Goal: Information Seeking & Learning: Learn about a topic

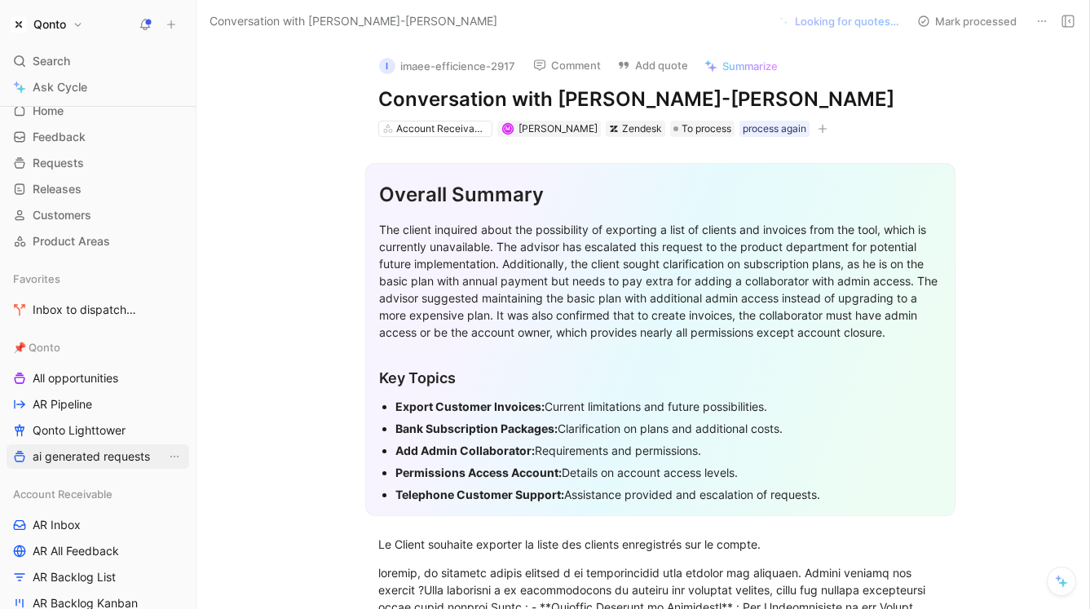
scroll to position [42, 0]
click at [81, 529] on link "AR Inbox" at bounding box center [98, 523] width 183 height 24
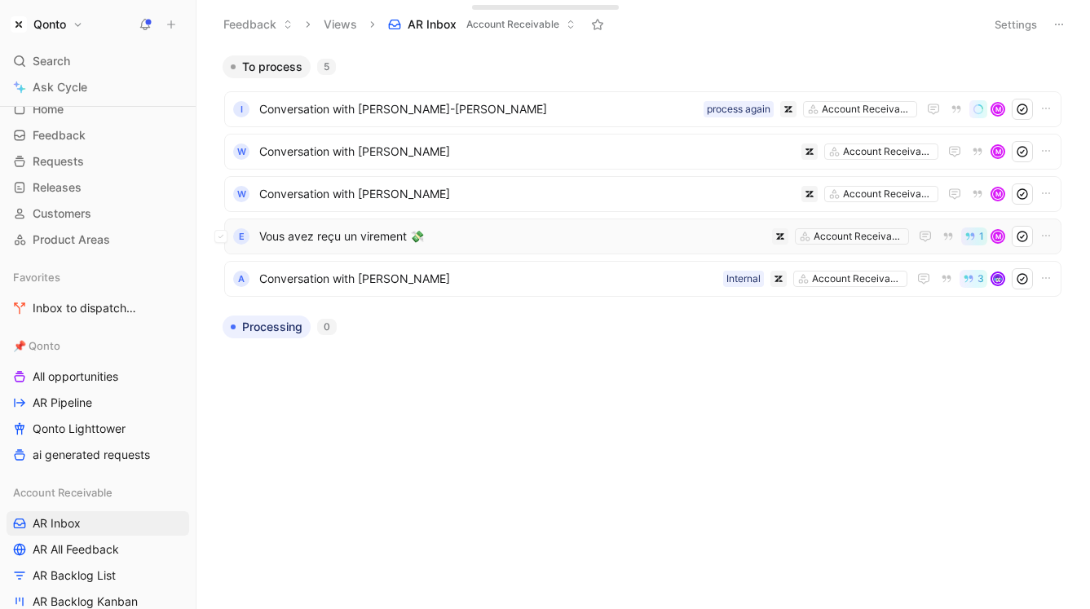
click at [555, 228] on span "Vous avez reçu un virement 💸" at bounding box center [512, 237] width 506 height 20
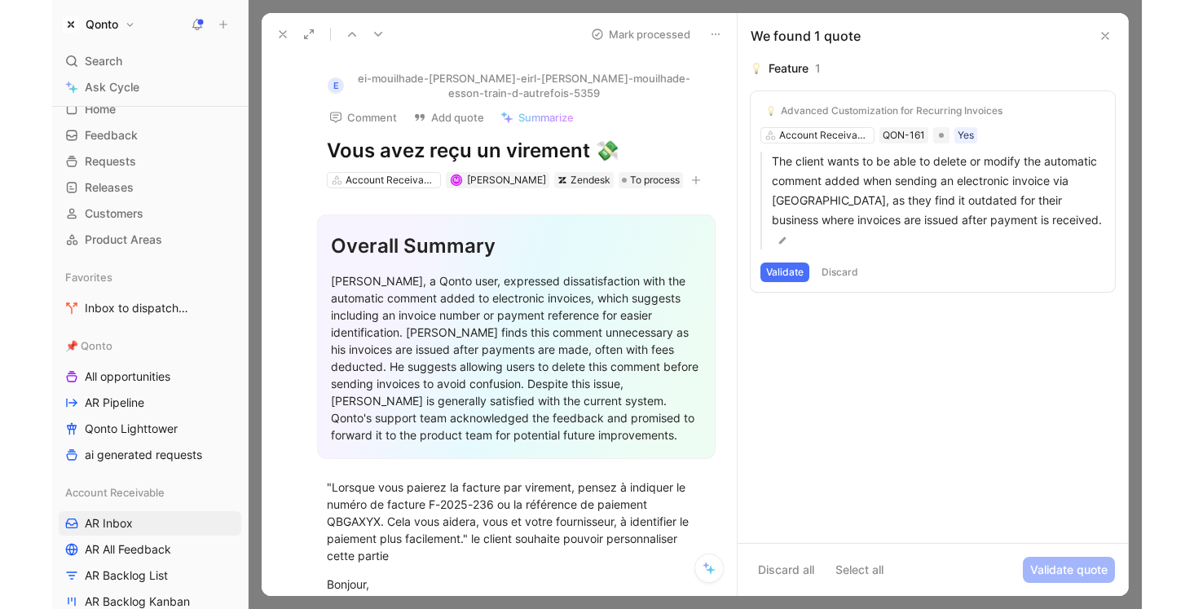
scroll to position [7, 0]
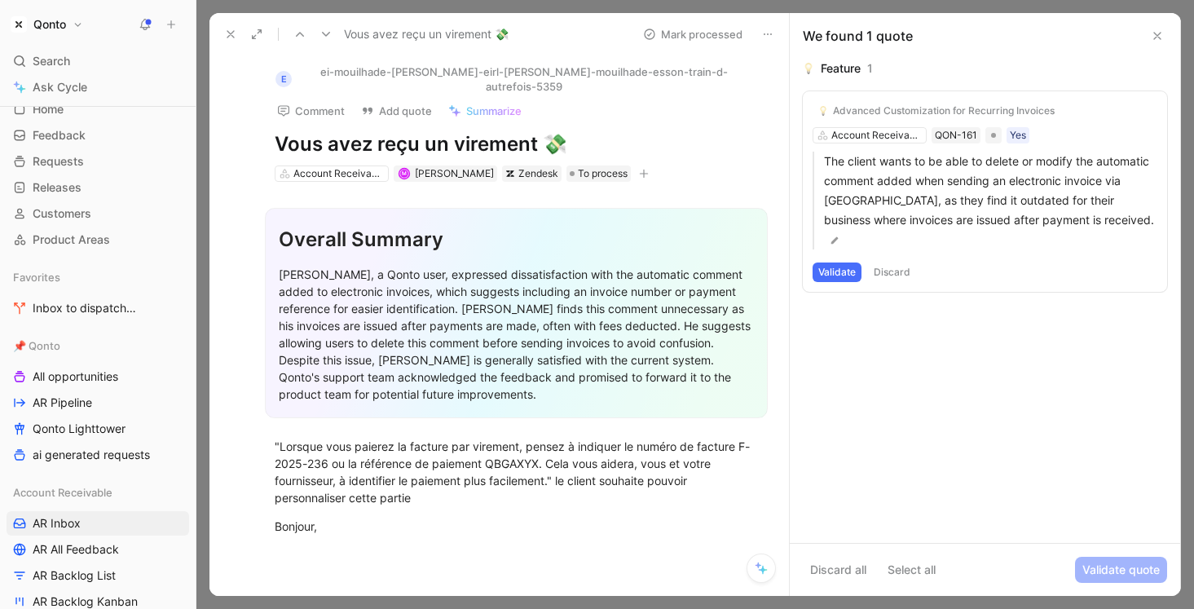
click at [878, 134] on div "Advanced Customization for Recurring Invoices Account Receivable QON-161 Yes Th…" at bounding box center [985, 191] width 364 height 201
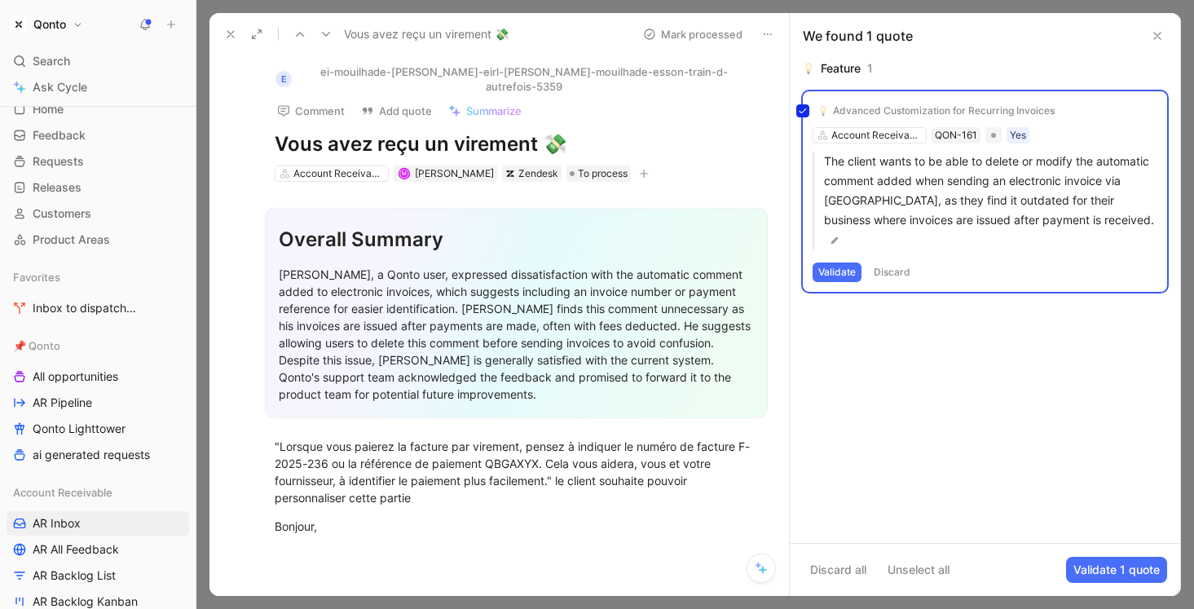
click at [878, 134] on div "Advanced Customization for Recurring Invoices Account Receivable QON-161 Yes Th…" at bounding box center [985, 191] width 364 height 201
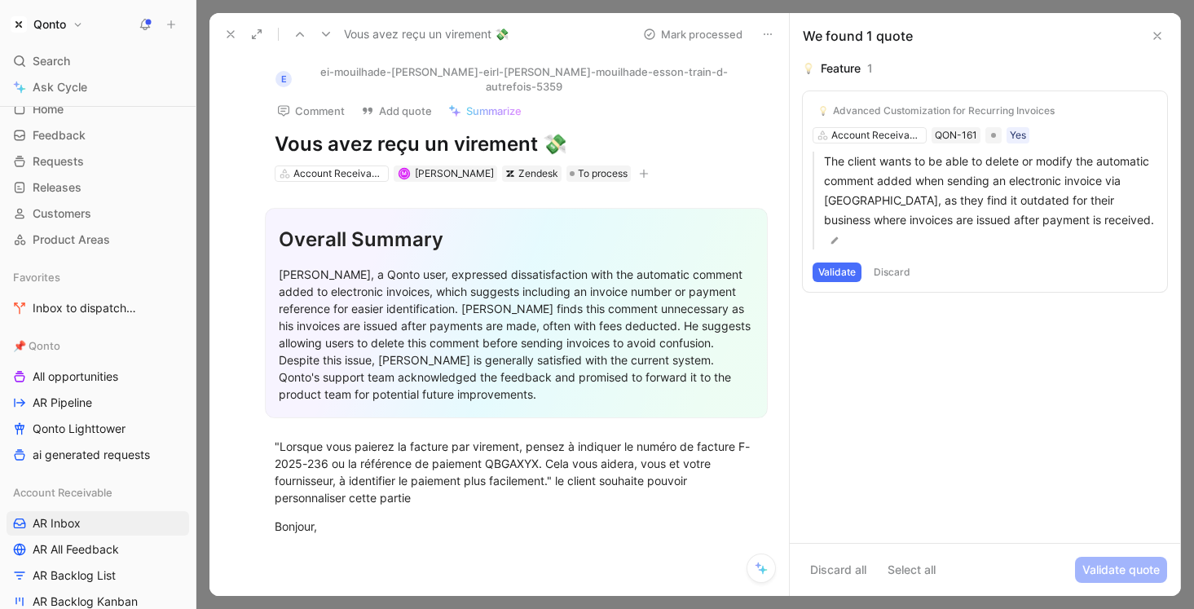
click at [892, 135] on div "Advanced Customization for Recurring Invoices Account Receivable QON-161 Yes Th…" at bounding box center [985, 191] width 364 height 201
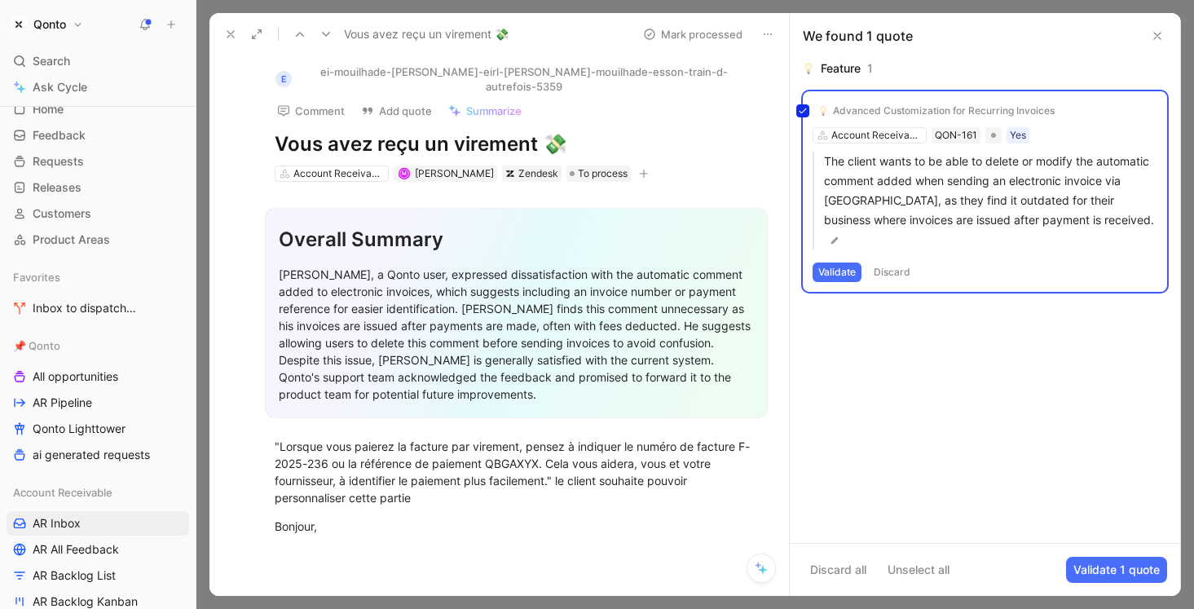
click at [892, 135] on div "Advanced Customization for Recurring Invoices Account Receivable QON-161 Yes Th…" at bounding box center [985, 191] width 364 height 201
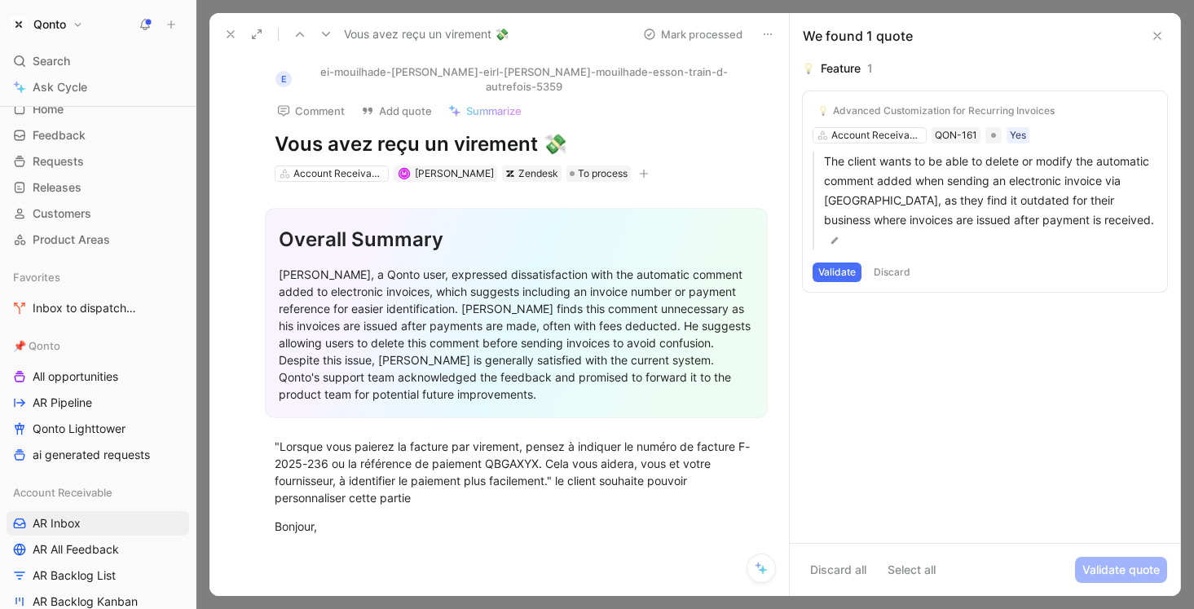
click at [892, 135] on div "Advanced Customization for Recurring Invoices Account Receivable QON-161 Yes Th…" at bounding box center [985, 191] width 364 height 201
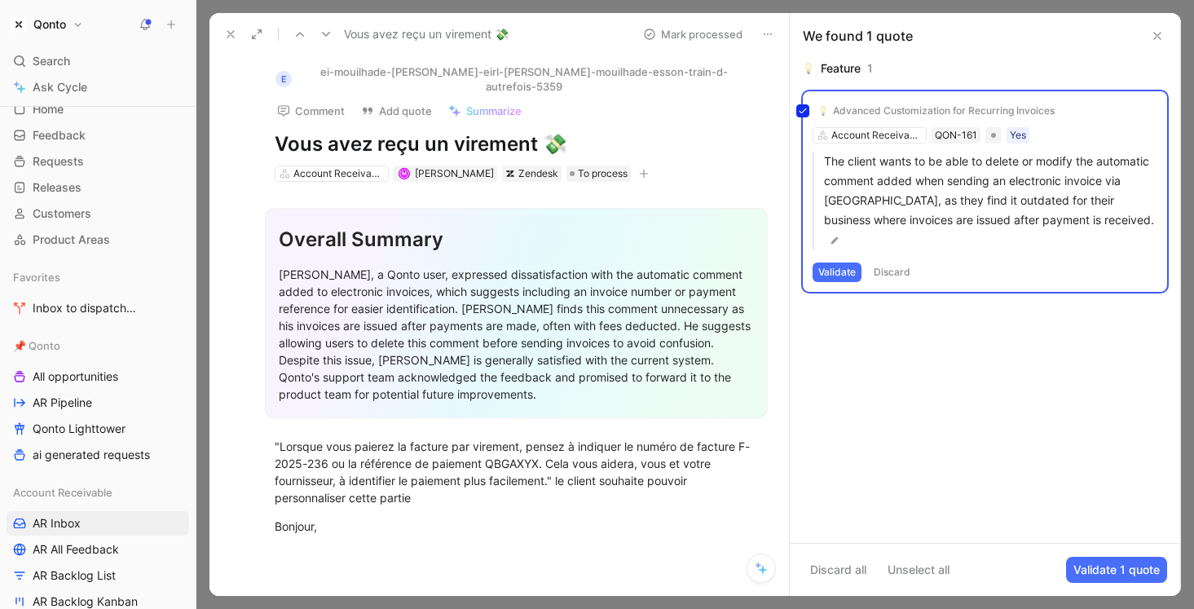
click at [892, 135] on div "Advanced Customization for Recurring Invoices Account Receivable QON-161 Yes Th…" at bounding box center [985, 191] width 364 height 201
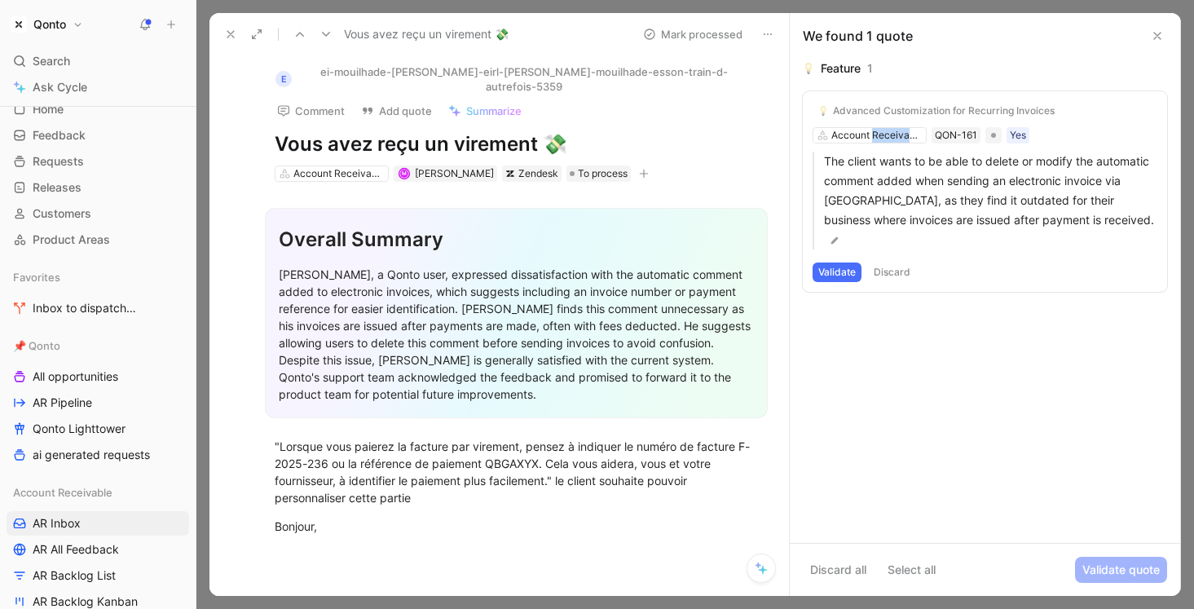
click at [892, 135] on div "Advanced Customization for Recurring Invoices Account Receivable QON-161 Yes Th…" at bounding box center [985, 191] width 364 height 201
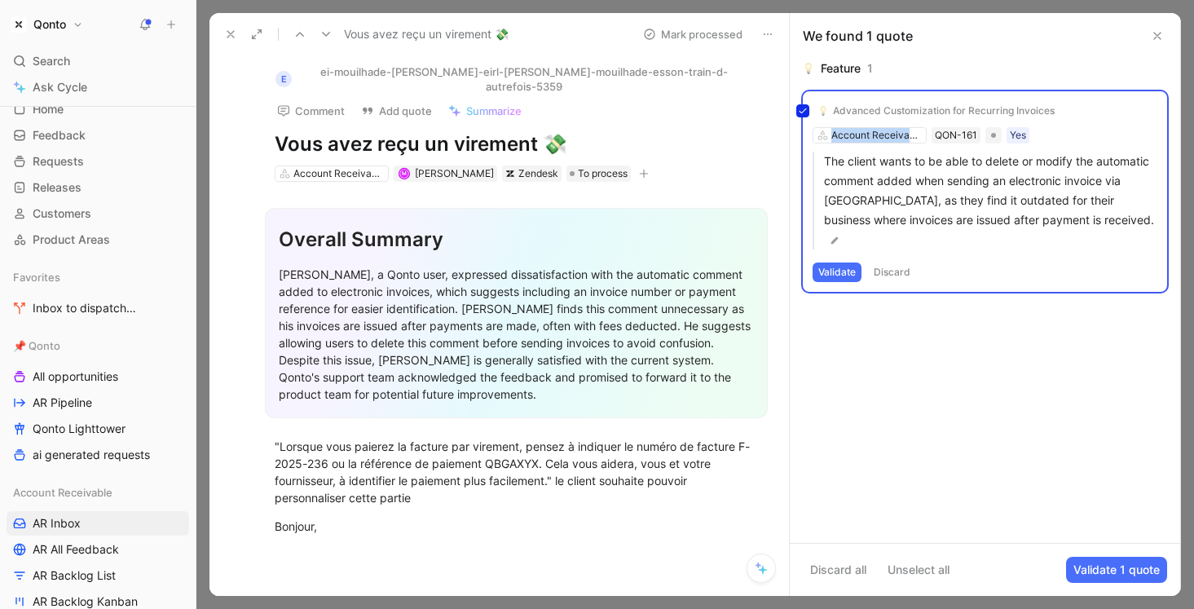
click at [892, 135] on div "Advanced Customization for Recurring Invoices Account Receivable QON-161 Yes Th…" at bounding box center [985, 191] width 364 height 201
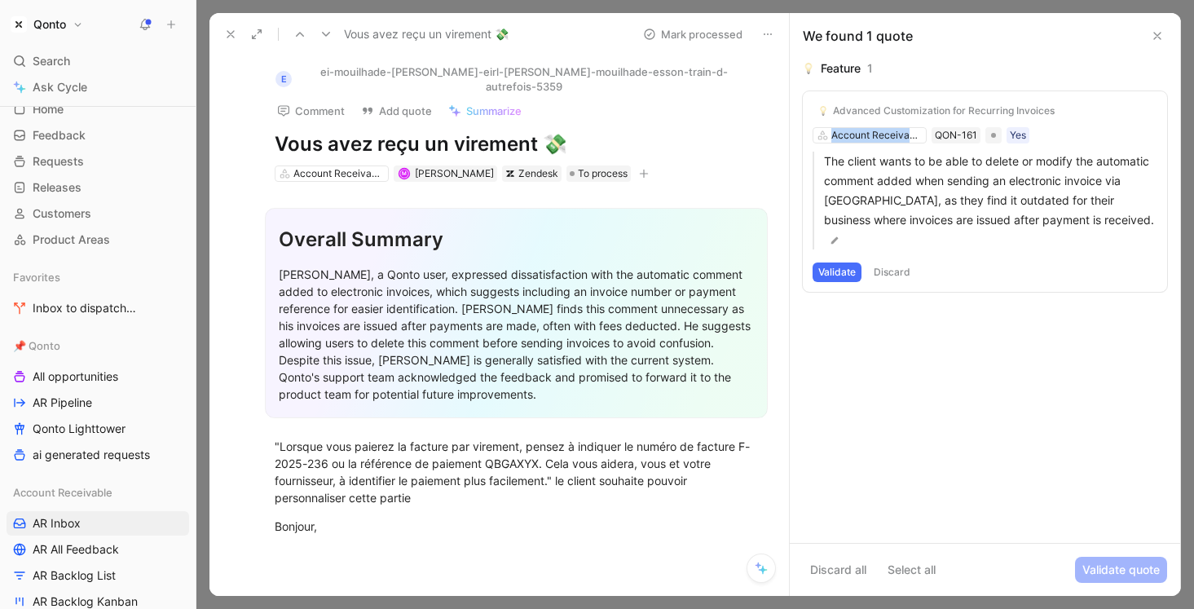
click at [892, 135] on div "Advanced Customization for Recurring Invoices Account Receivable QON-161 Yes Th…" at bounding box center [985, 191] width 364 height 201
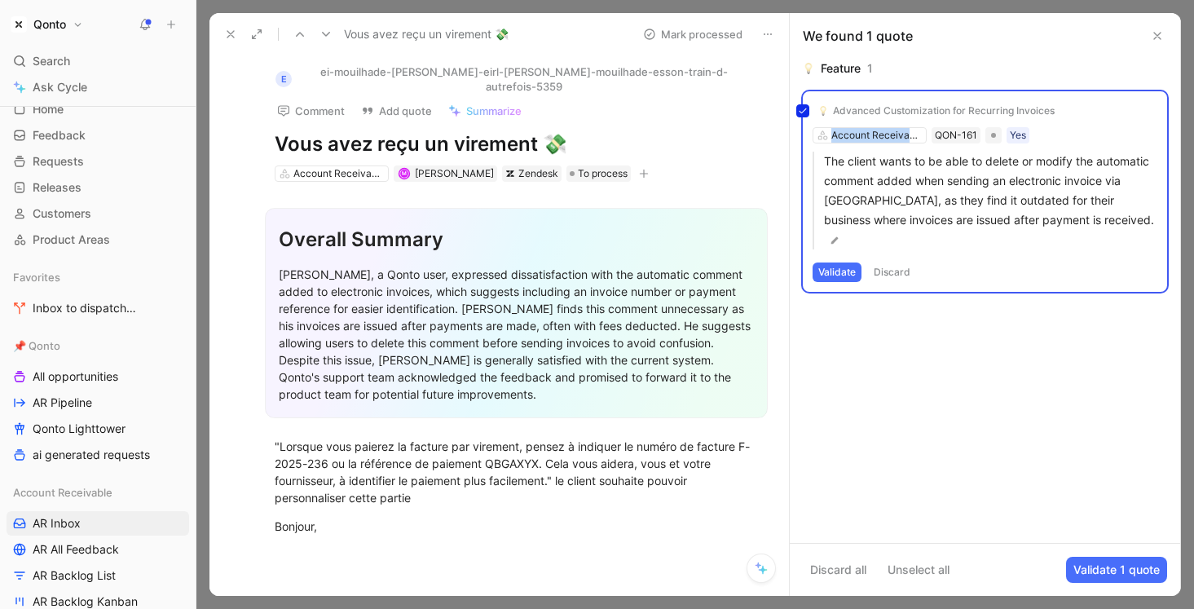
click at [892, 135] on div "Advanced Customization for Recurring Invoices Account Receivable QON-161 Yes Th…" at bounding box center [985, 191] width 364 height 201
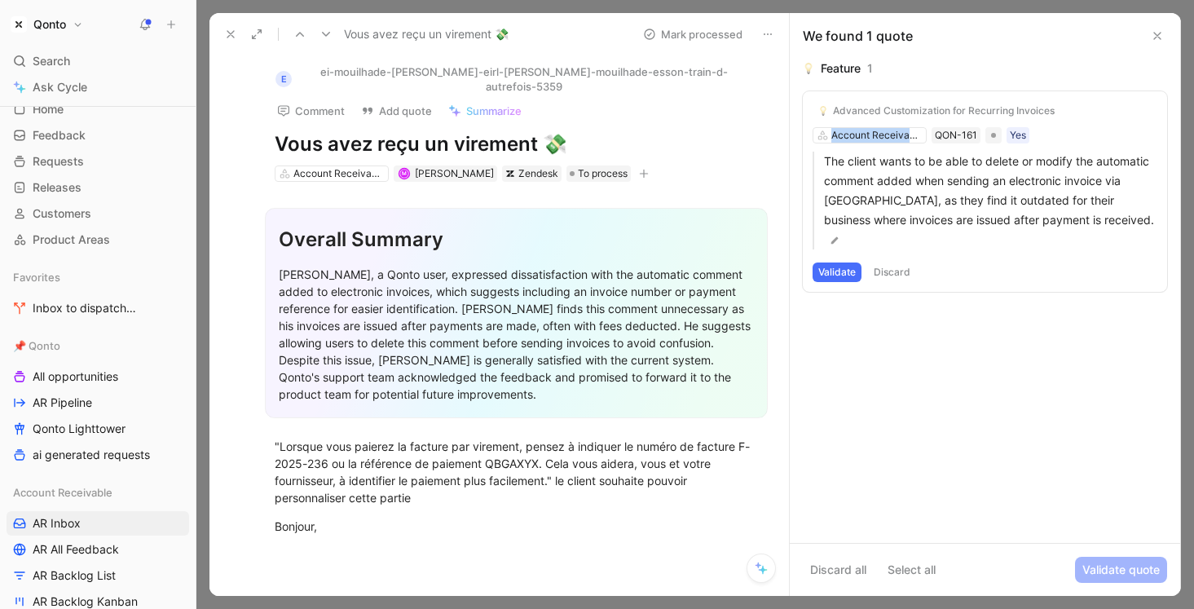
click at [892, 135] on div "Advanced Customization for Recurring Invoices Account Receivable QON-161 Yes Th…" at bounding box center [985, 191] width 364 height 201
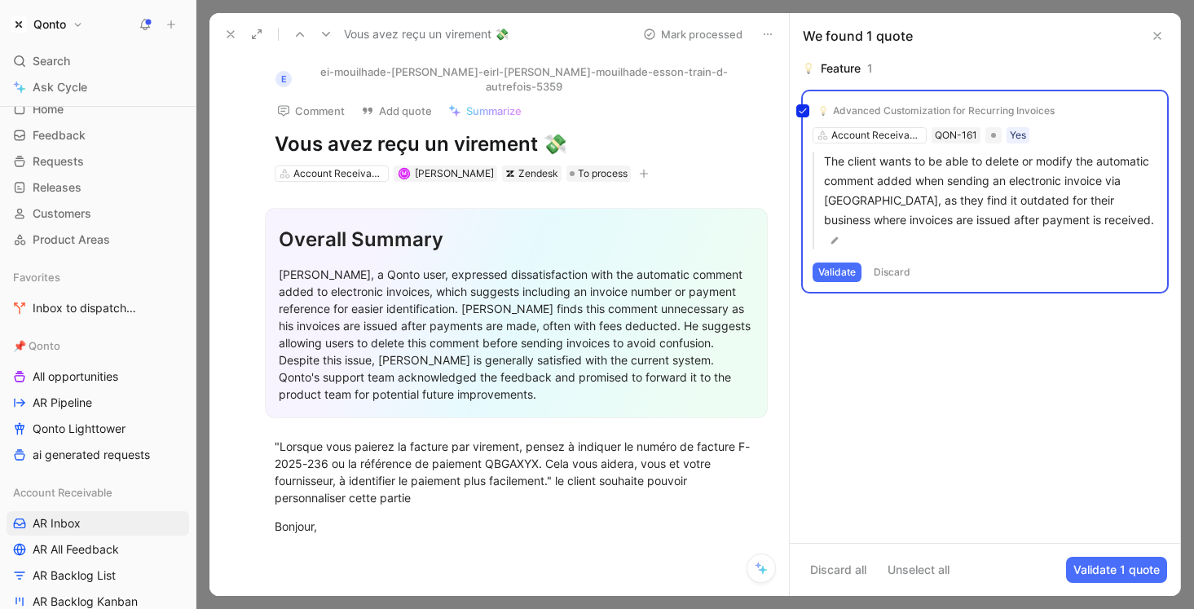
click at [1089, 38] on div "We found 1 quote" at bounding box center [985, 36] width 391 height 46
click at [1089, 36] on icon at bounding box center [1157, 35] width 13 height 13
